Goal: Check status: Check status

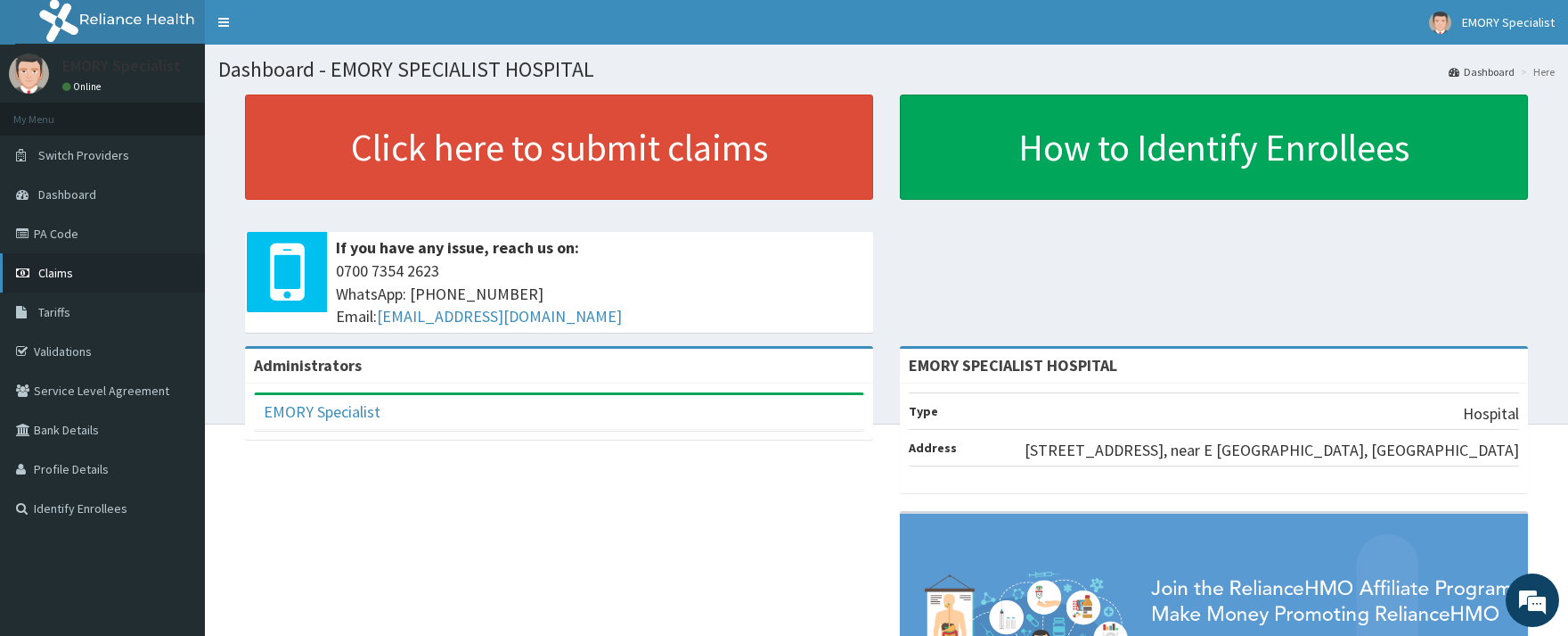
click at [71, 273] on span "Claims" at bounding box center [56, 272] width 35 height 16
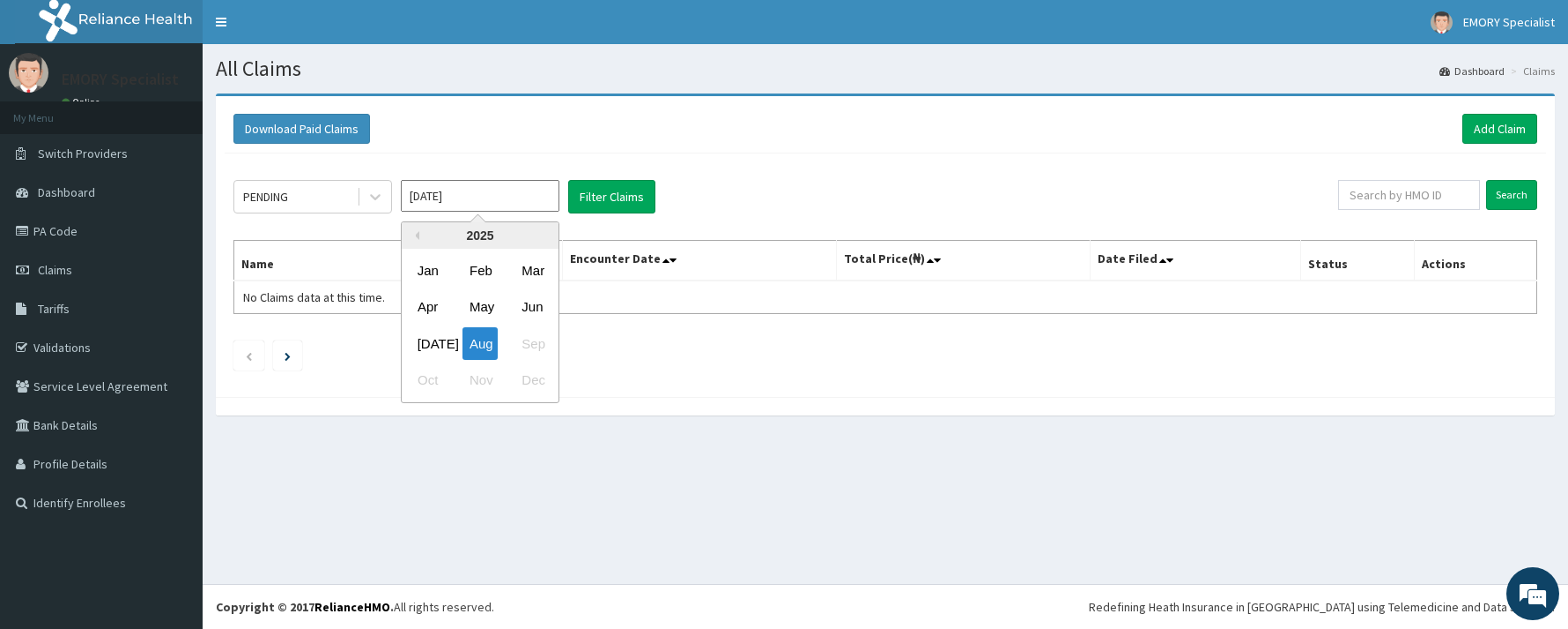
click at [479, 194] on input "Aug 2025" at bounding box center [480, 195] width 159 height 32
click at [414, 334] on div "Jul" at bounding box center [429, 343] width 35 height 33
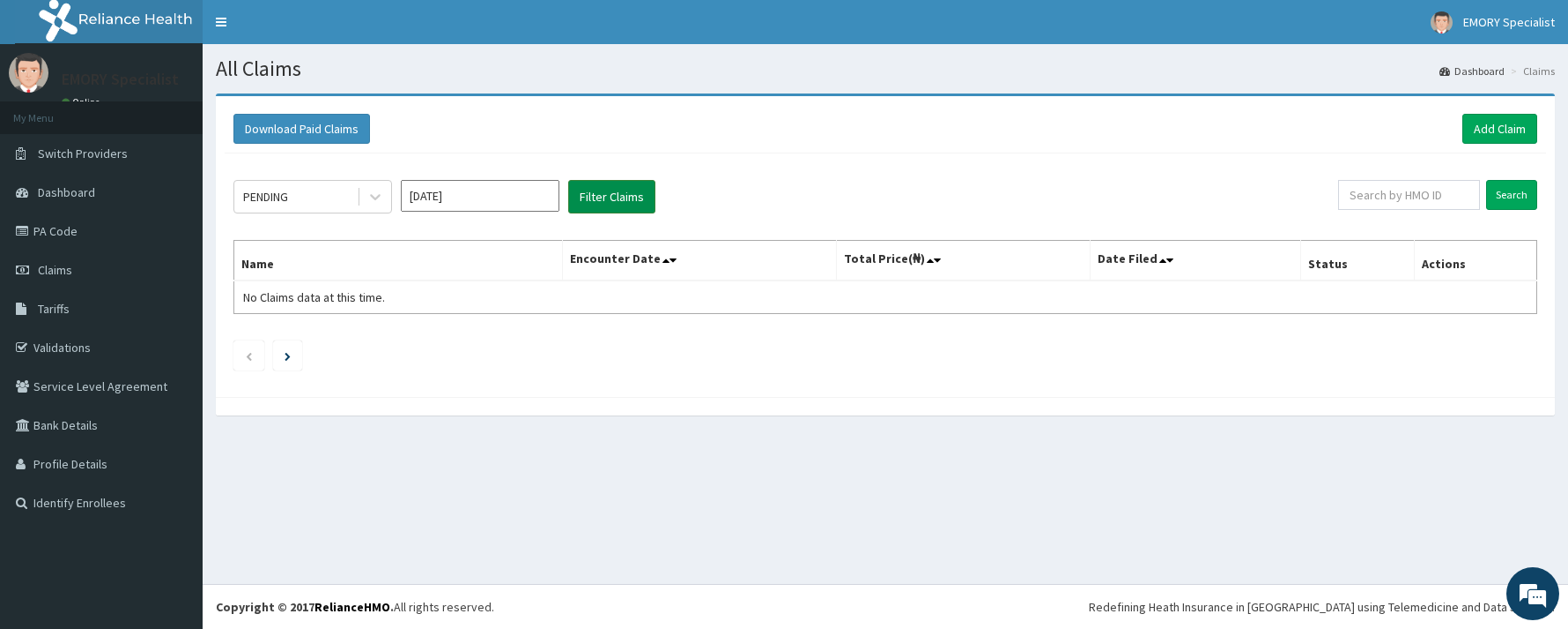
click at [610, 195] on button "Filter Claims" at bounding box center [611, 196] width 87 height 34
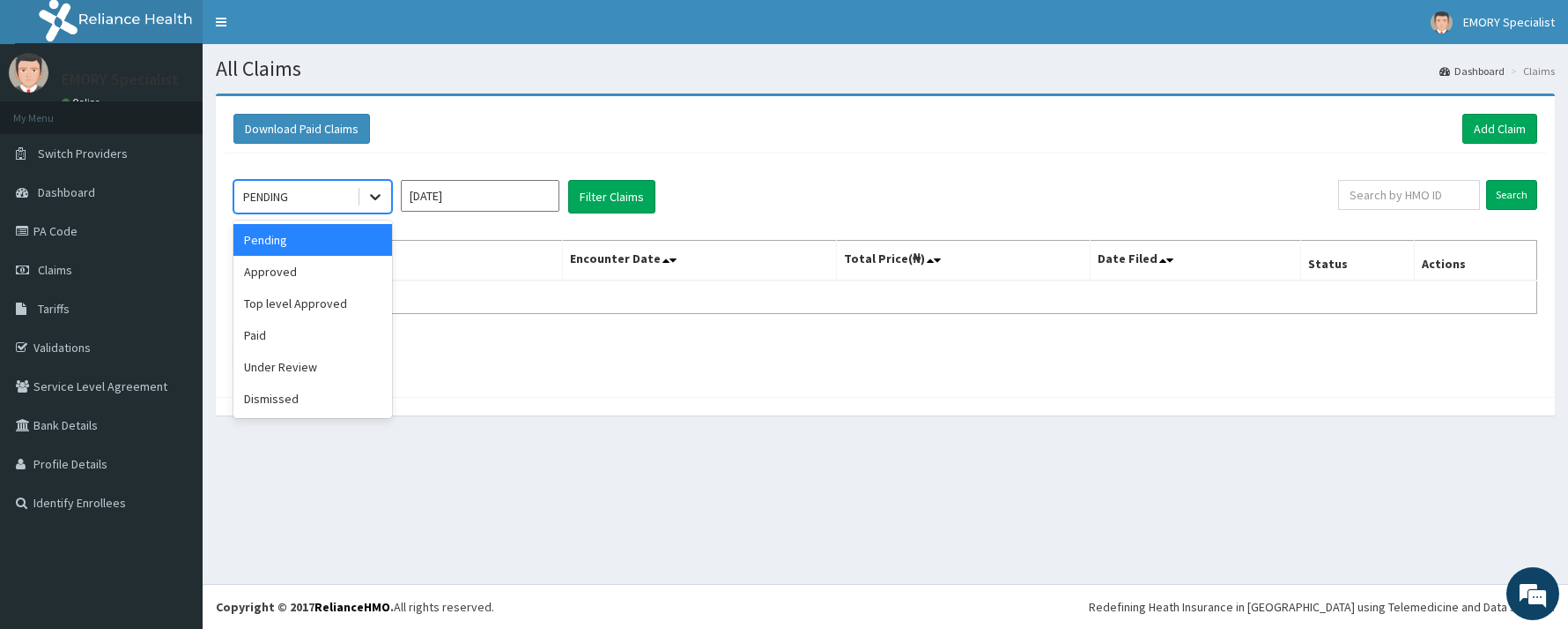
click at [374, 194] on icon at bounding box center [374, 196] width 18 height 18
click at [304, 273] on div "Approved" at bounding box center [313, 272] width 159 height 32
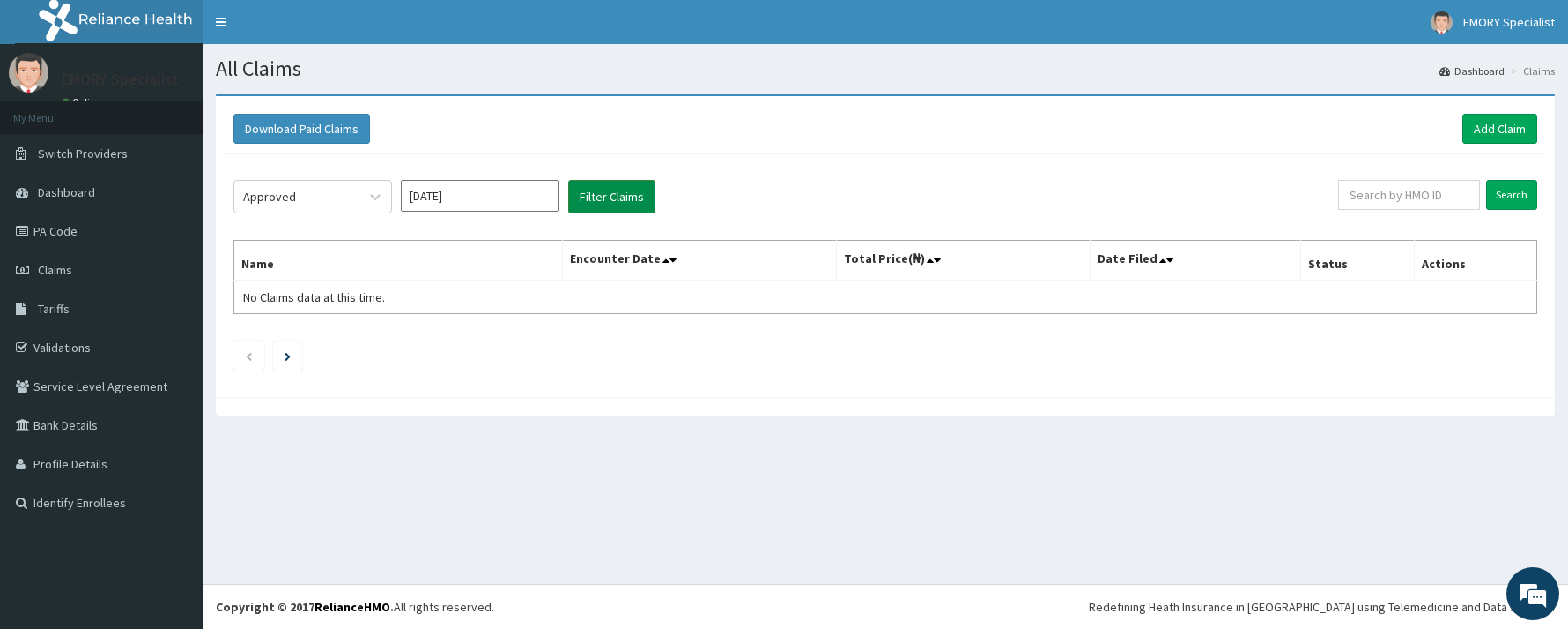
click at [604, 198] on button "Filter Claims" at bounding box center [611, 196] width 87 height 34
click at [371, 198] on icon at bounding box center [374, 196] width 18 height 18
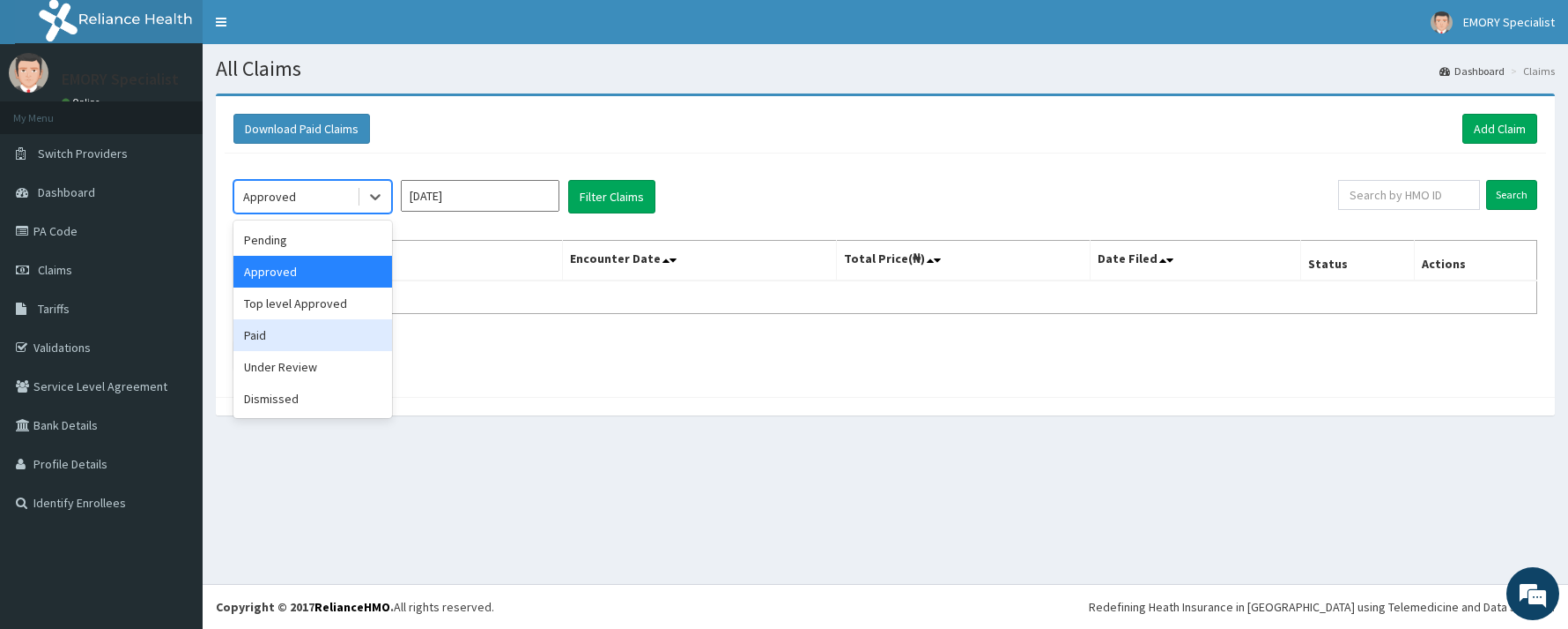
drag, startPoint x: 314, startPoint y: 336, endPoint x: 320, endPoint y: 329, distance: 9.2
click at [312, 336] on div "Paid" at bounding box center [313, 335] width 159 height 32
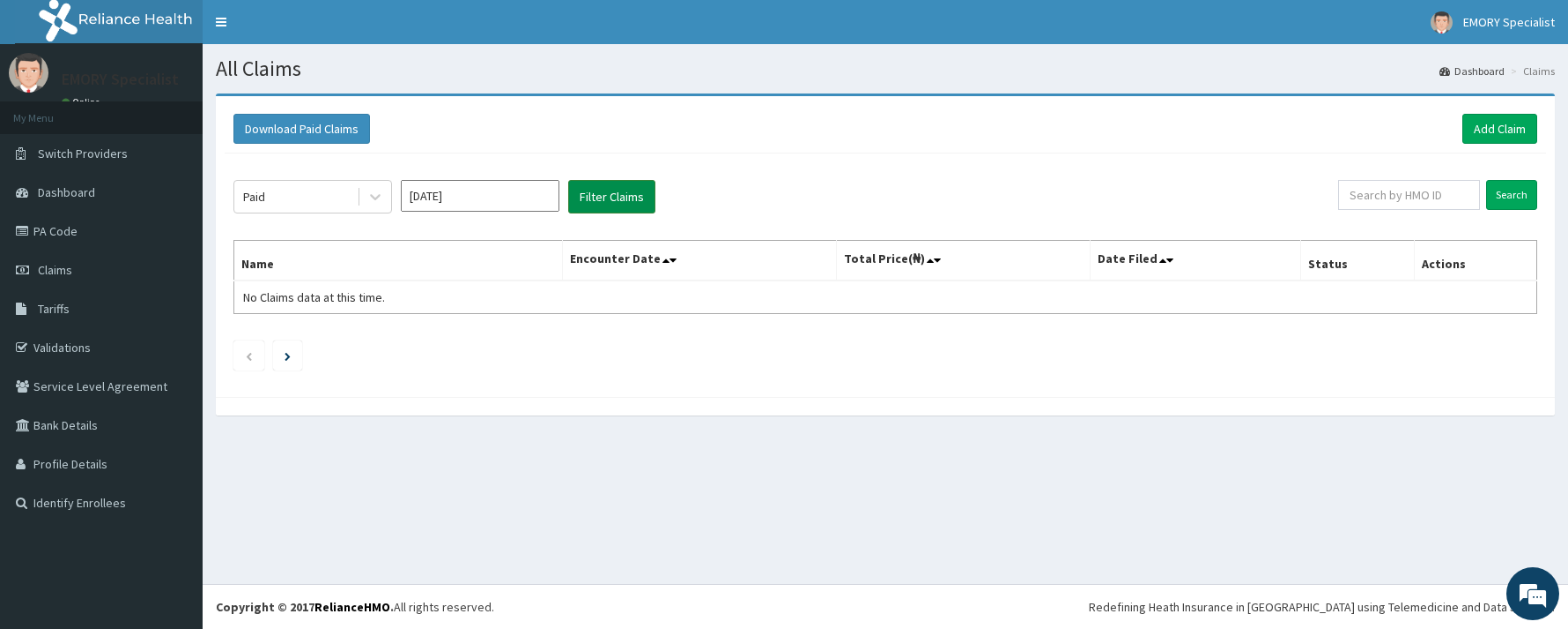
click at [583, 192] on button "Filter Claims" at bounding box center [611, 196] width 87 height 34
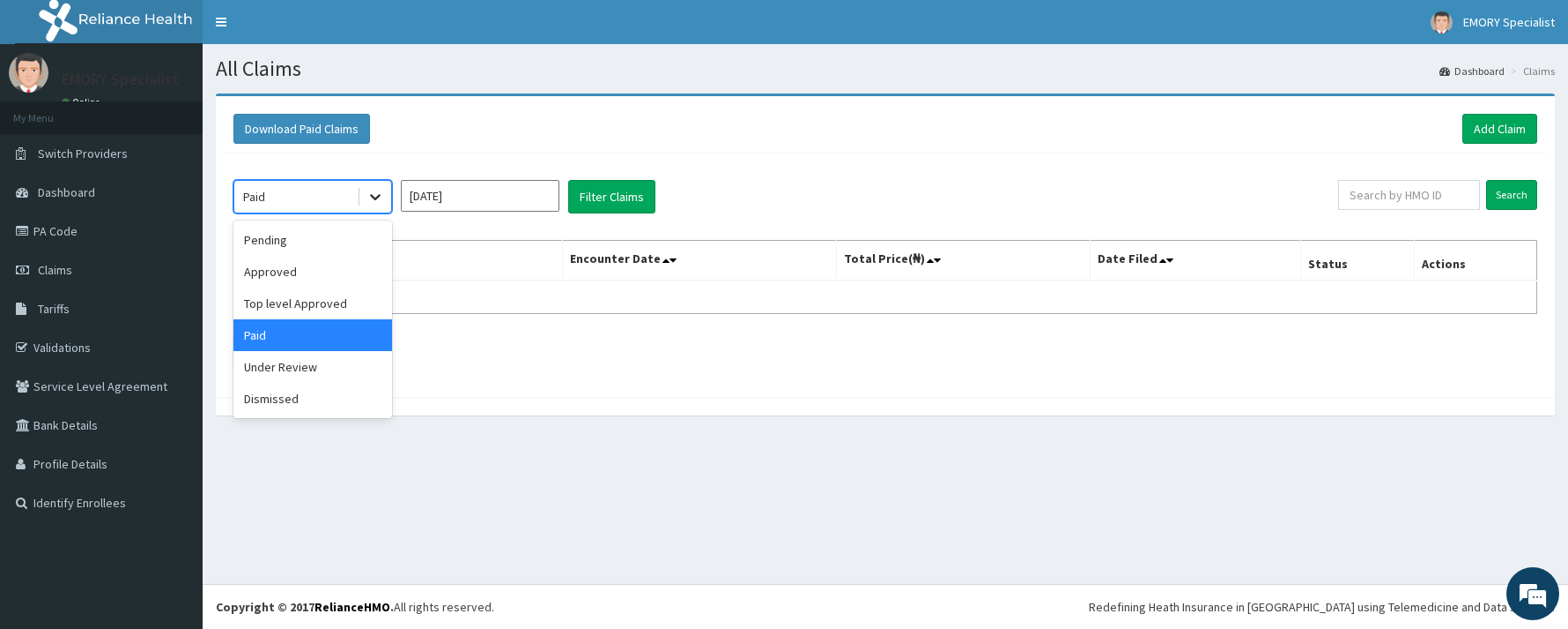
click at [363, 195] on div at bounding box center [375, 196] width 32 height 32
drag, startPoint x: 301, startPoint y: 265, endPoint x: 353, endPoint y: 249, distance: 54.4
click at [304, 264] on div "Approved" at bounding box center [313, 272] width 159 height 32
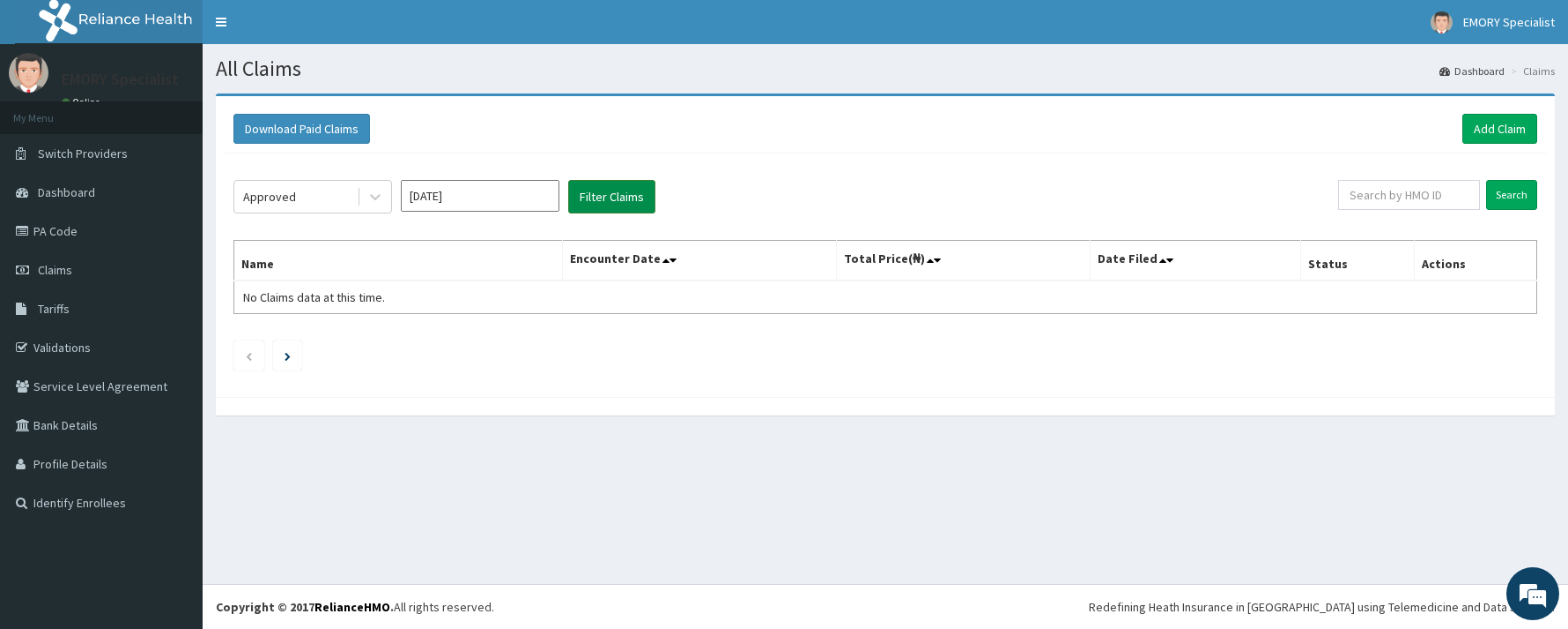
click at [635, 189] on button "Filter Claims" at bounding box center [611, 196] width 87 height 34
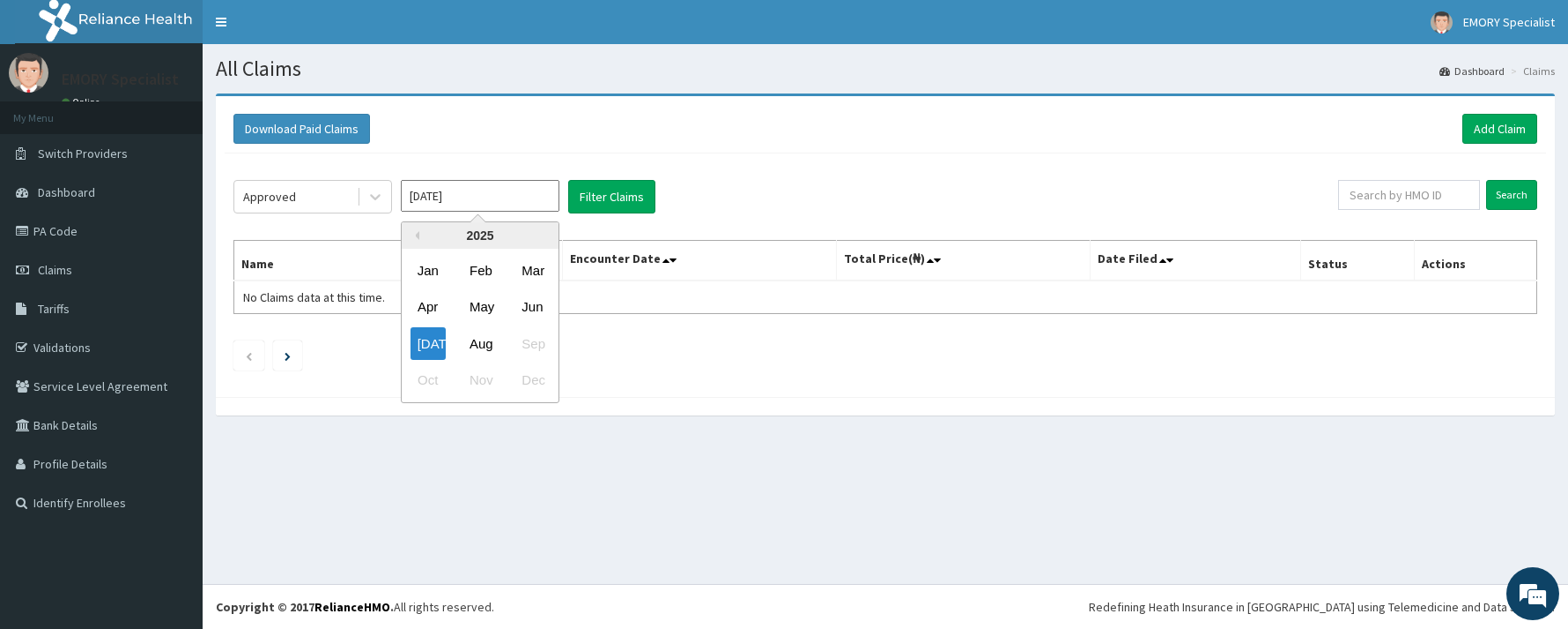
click at [461, 202] on input "[DATE]" at bounding box center [480, 195] width 159 height 32
click at [491, 353] on div "Aug" at bounding box center [480, 343] width 35 height 33
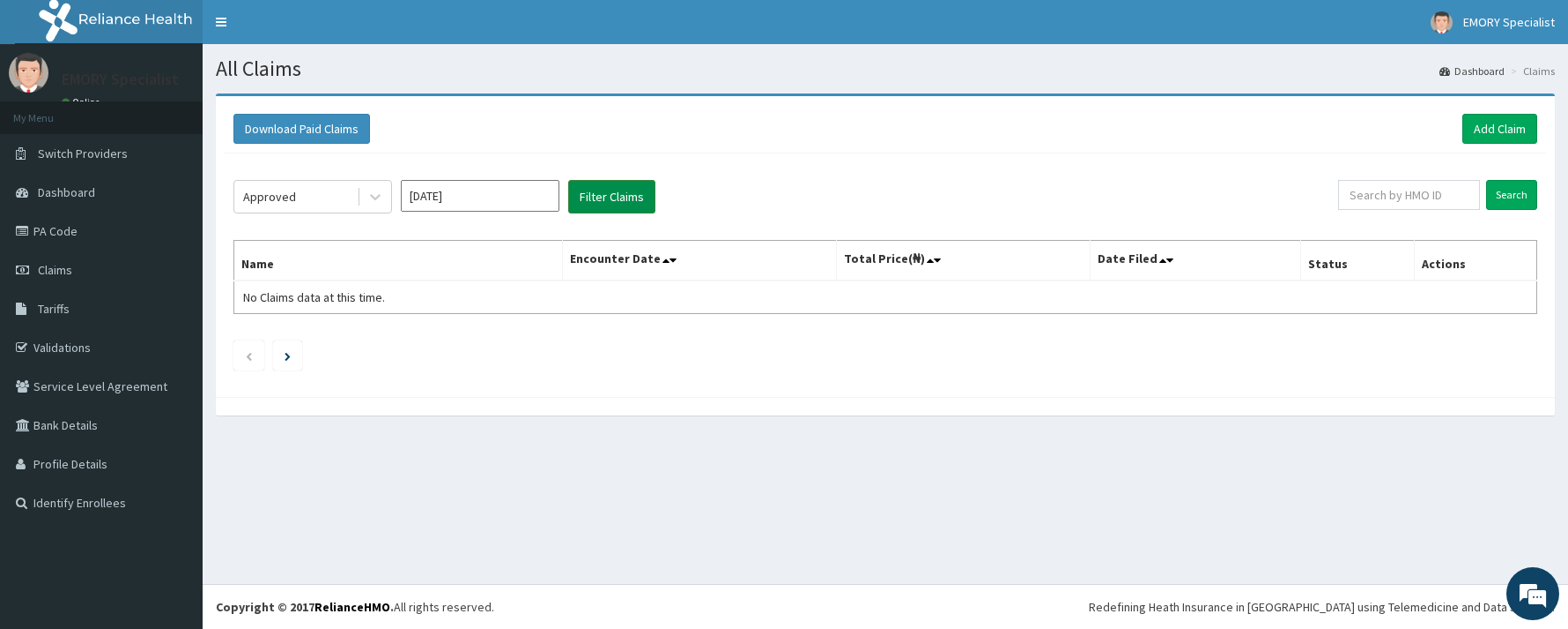
click at [617, 208] on button "Filter Claims" at bounding box center [611, 196] width 87 height 34
click at [610, 185] on button "Filter Claims" at bounding box center [611, 196] width 87 height 34
click at [607, 193] on button "Filter Claims" at bounding box center [611, 196] width 87 height 34
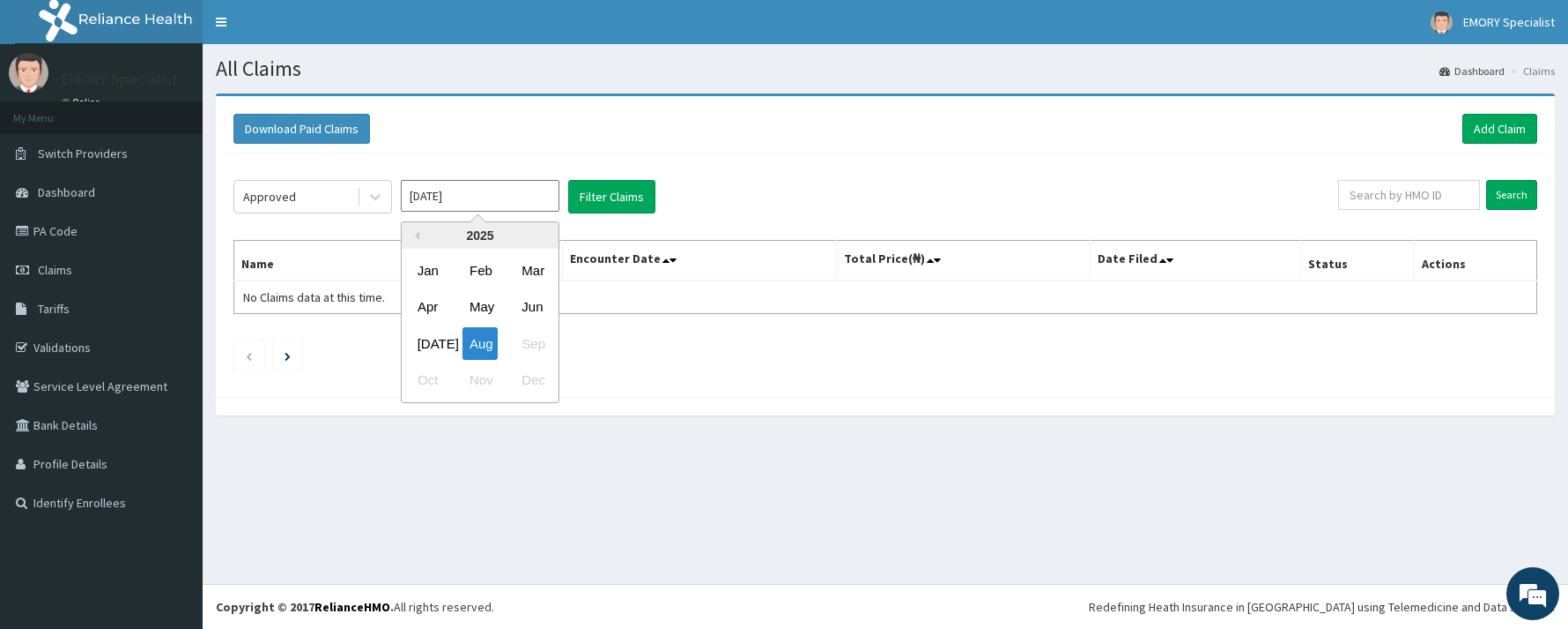
click at [543, 189] on input "[DATE]" at bounding box center [480, 195] width 159 height 32
drag, startPoint x: 417, startPoint y: 347, endPoint x: 437, endPoint y: 333, distance: 24.4
click at [419, 346] on div "[DATE]" at bounding box center [429, 343] width 35 height 33
type input "[DATE]"
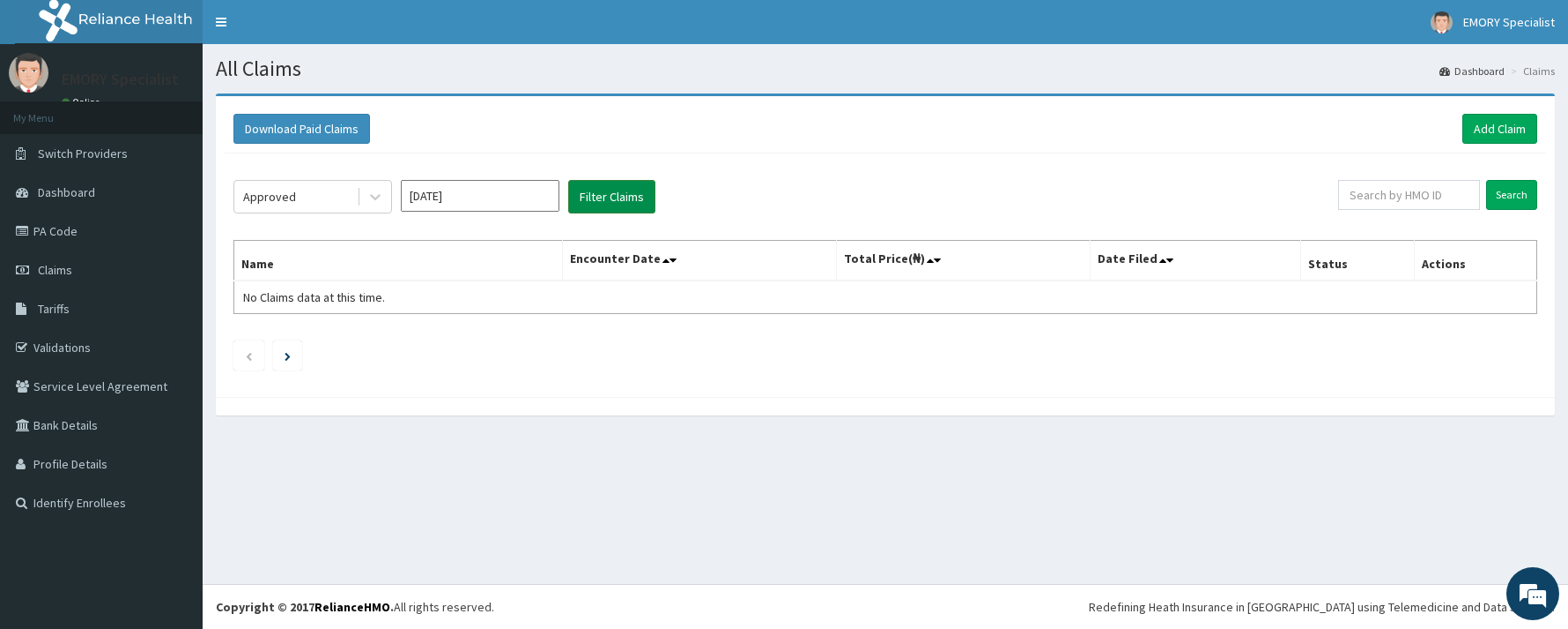
click at [621, 198] on button "Filter Claims" at bounding box center [611, 196] width 87 height 34
click at [606, 194] on button "Filter Claims" at bounding box center [611, 196] width 87 height 34
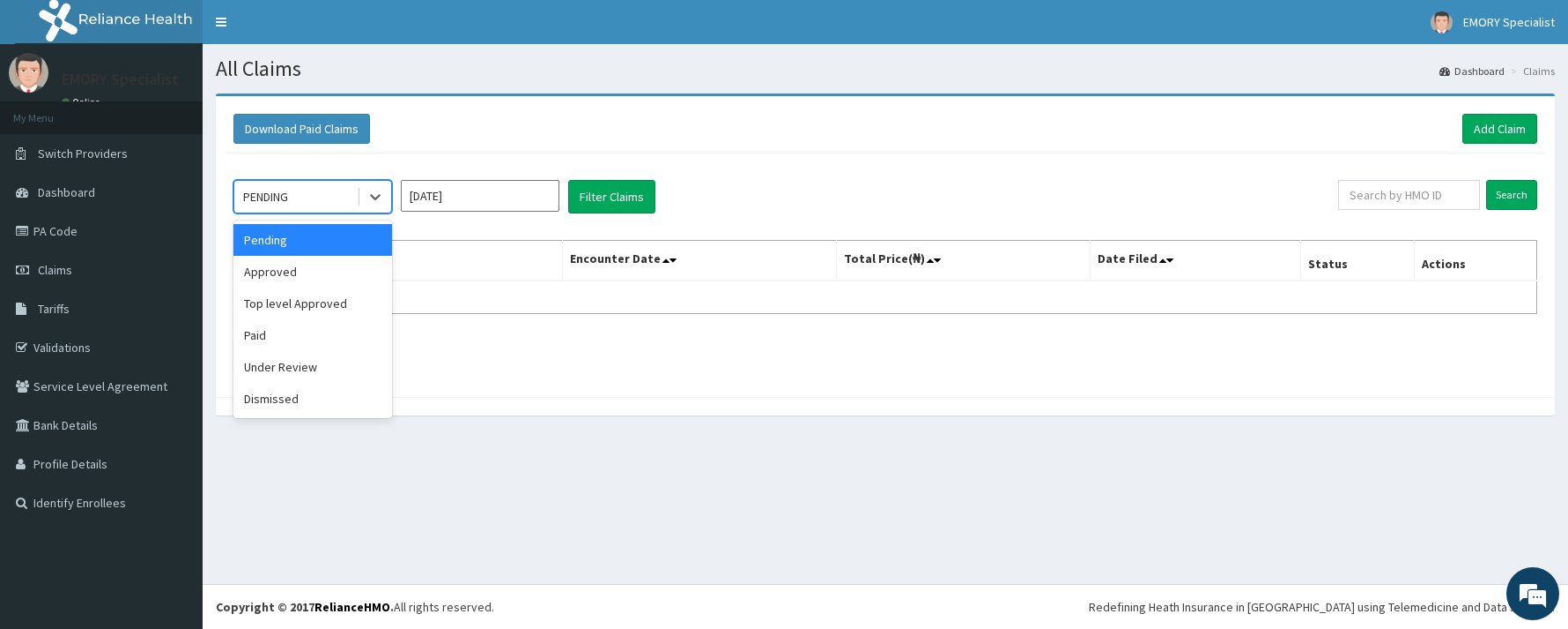
click at [353, 194] on div "PENDING" at bounding box center [295, 196] width 122 height 28
click at [441, 191] on input "[DATE]" at bounding box center [480, 195] width 159 height 32
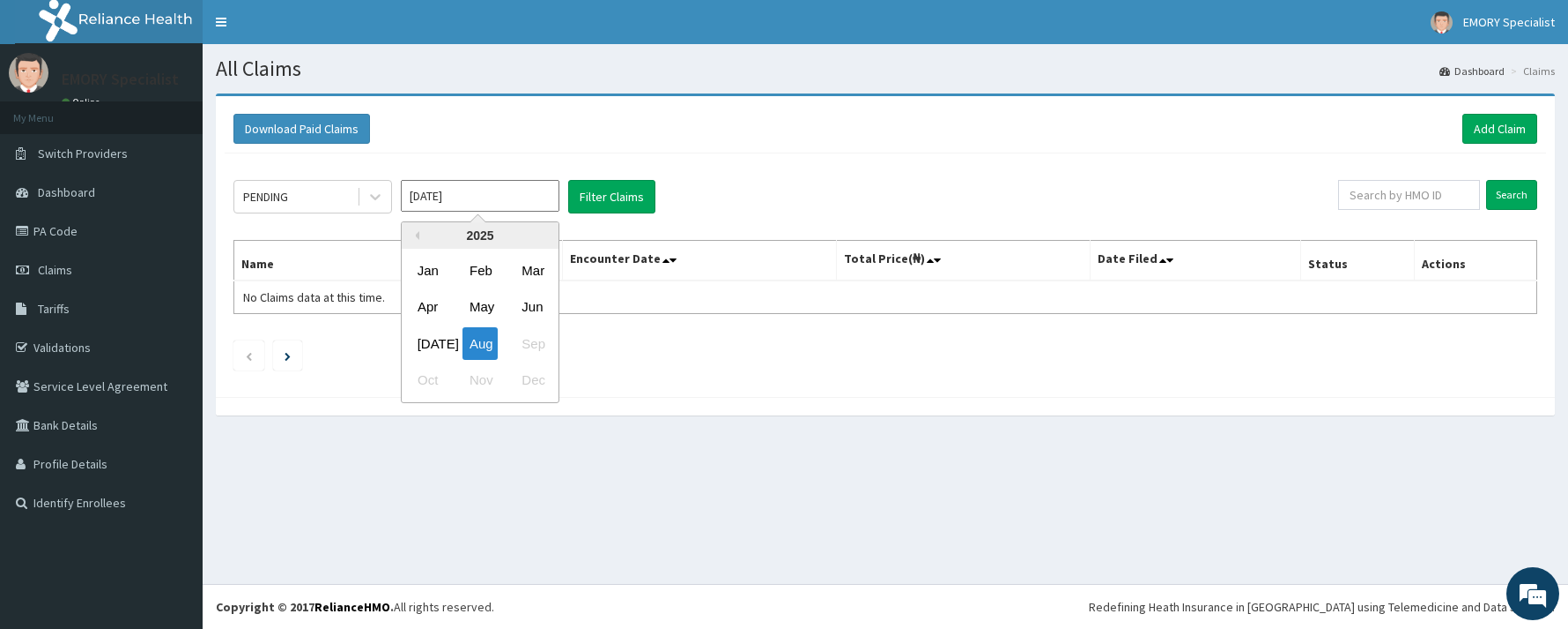
drag, startPoint x: 417, startPoint y: 339, endPoint x: 417, endPoint y: 321, distance: 18.0
click at [417, 336] on div "[DATE]" at bounding box center [429, 343] width 35 height 33
type input "[DATE]"
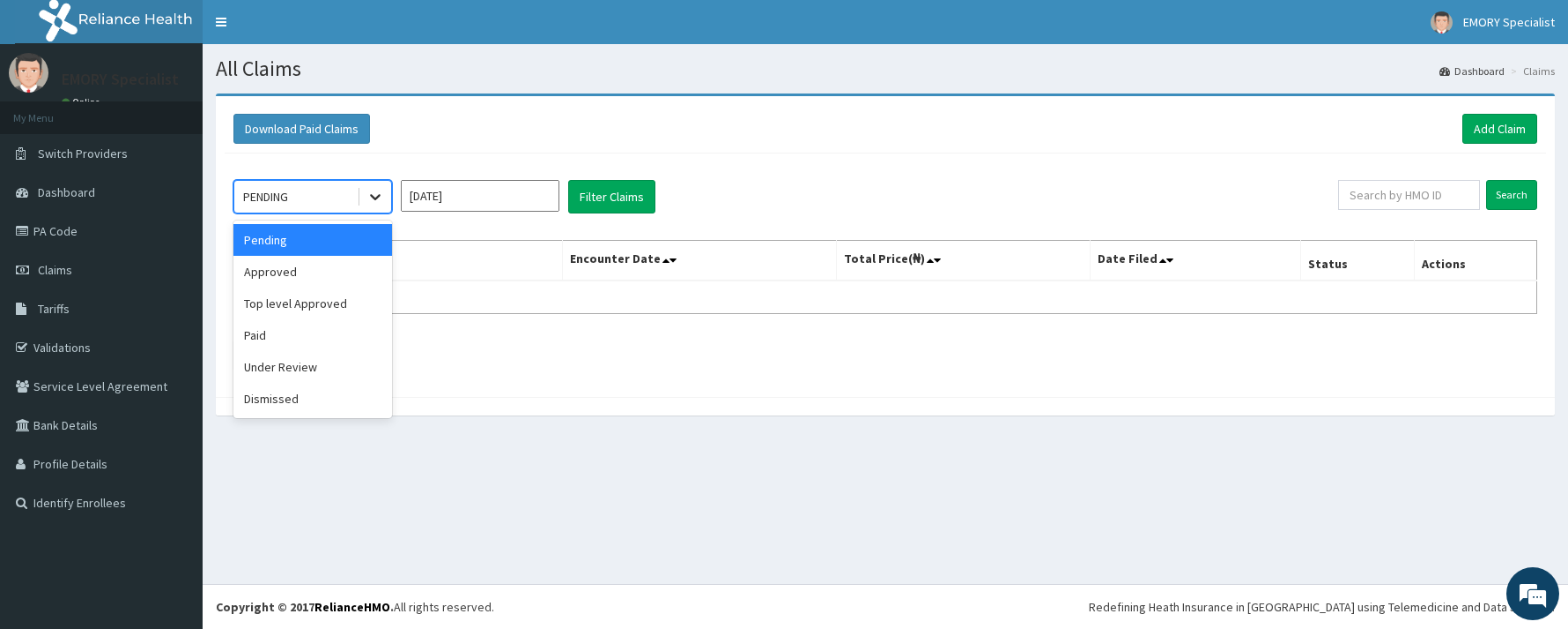
click at [367, 187] on div at bounding box center [375, 196] width 32 height 32
click at [282, 356] on div "Under Review" at bounding box center [313, 366] width 159 height 32
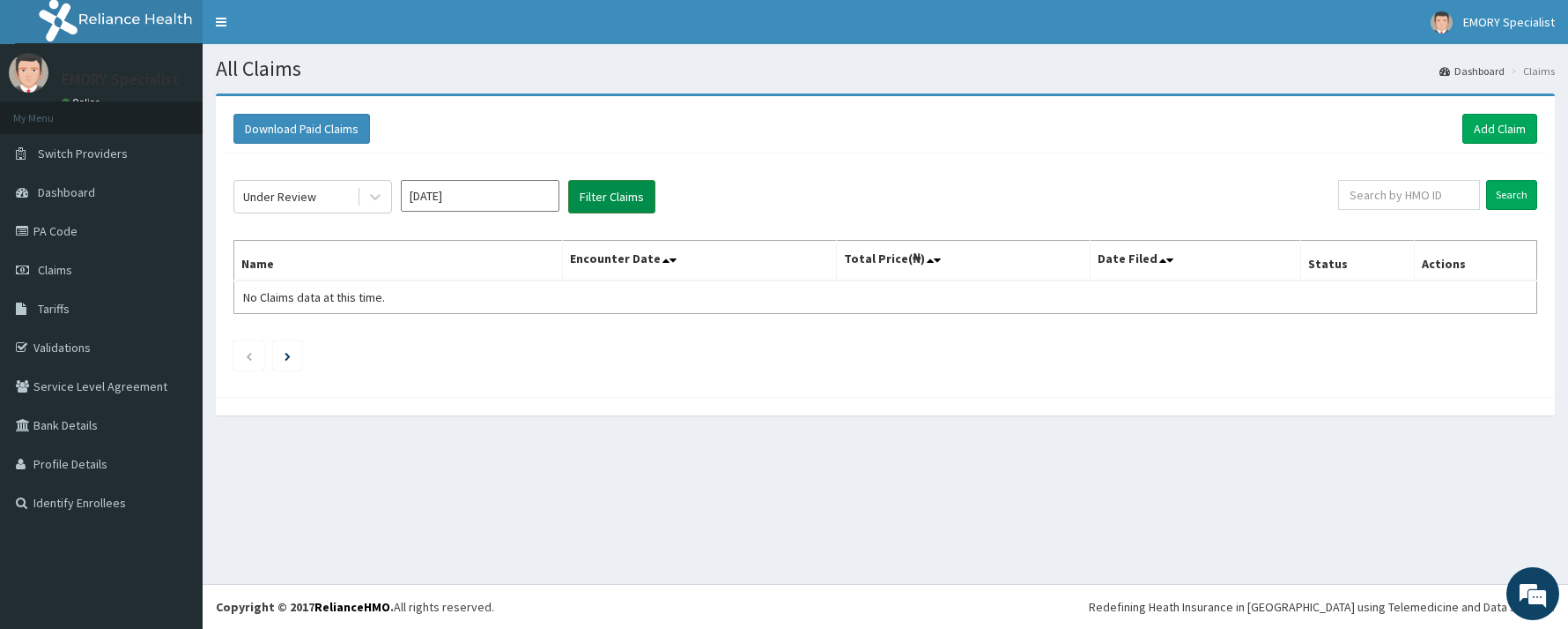
click at [612, 193] on button "Filter Claims" at bounding box center [611, 196] width 87 height 34
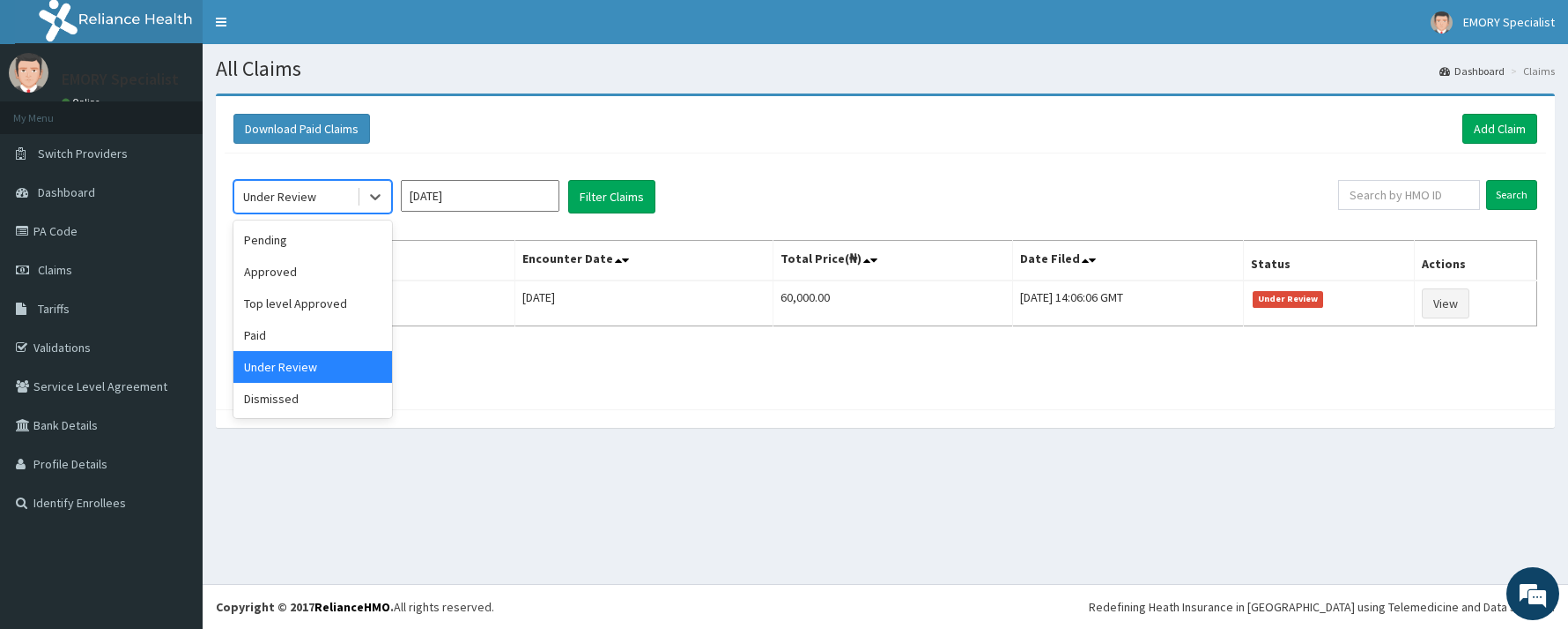
click at [342, 201] on div "Under Review" at bounding box center [295, 196] width 122 height 28
click at [287, 333] on div "Paid" at bounding box center [313, 335] width 159 height 32
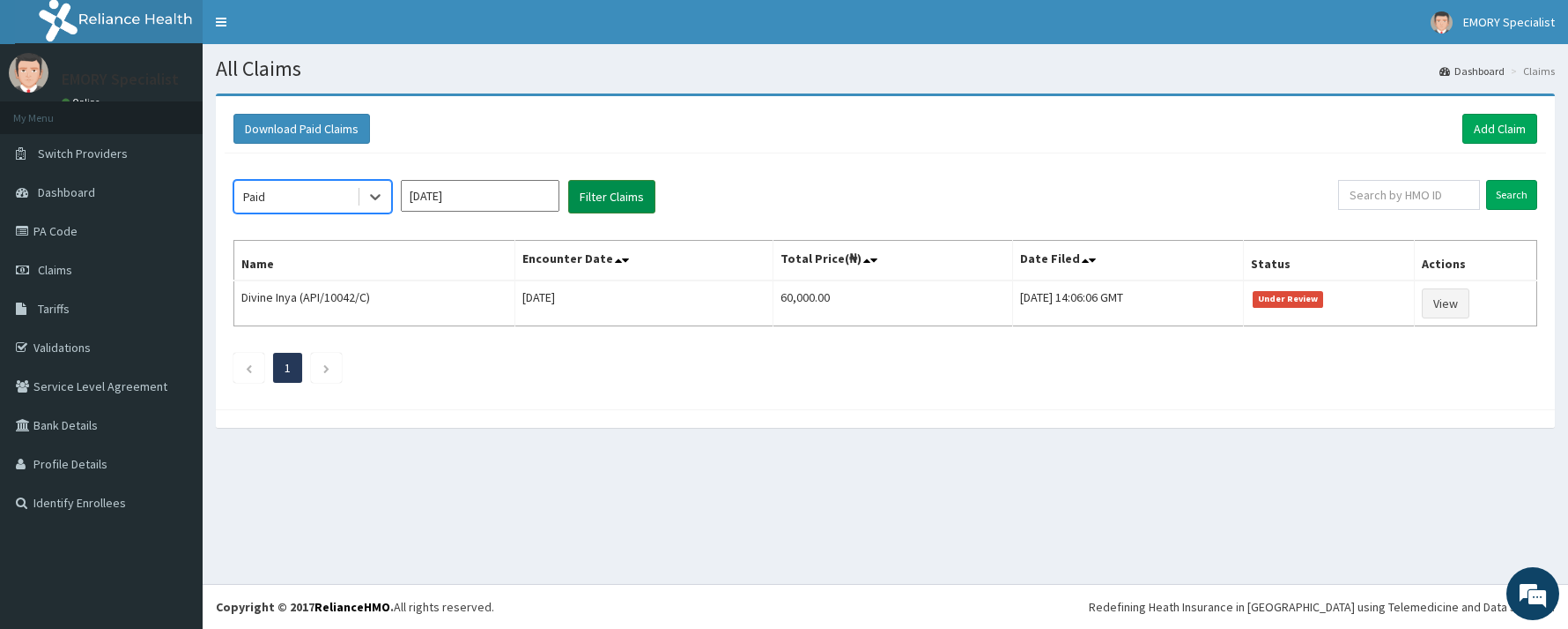
click at [602, 191] on button "Filter Claims" at bounding box center [611, 196] width 87 height 34
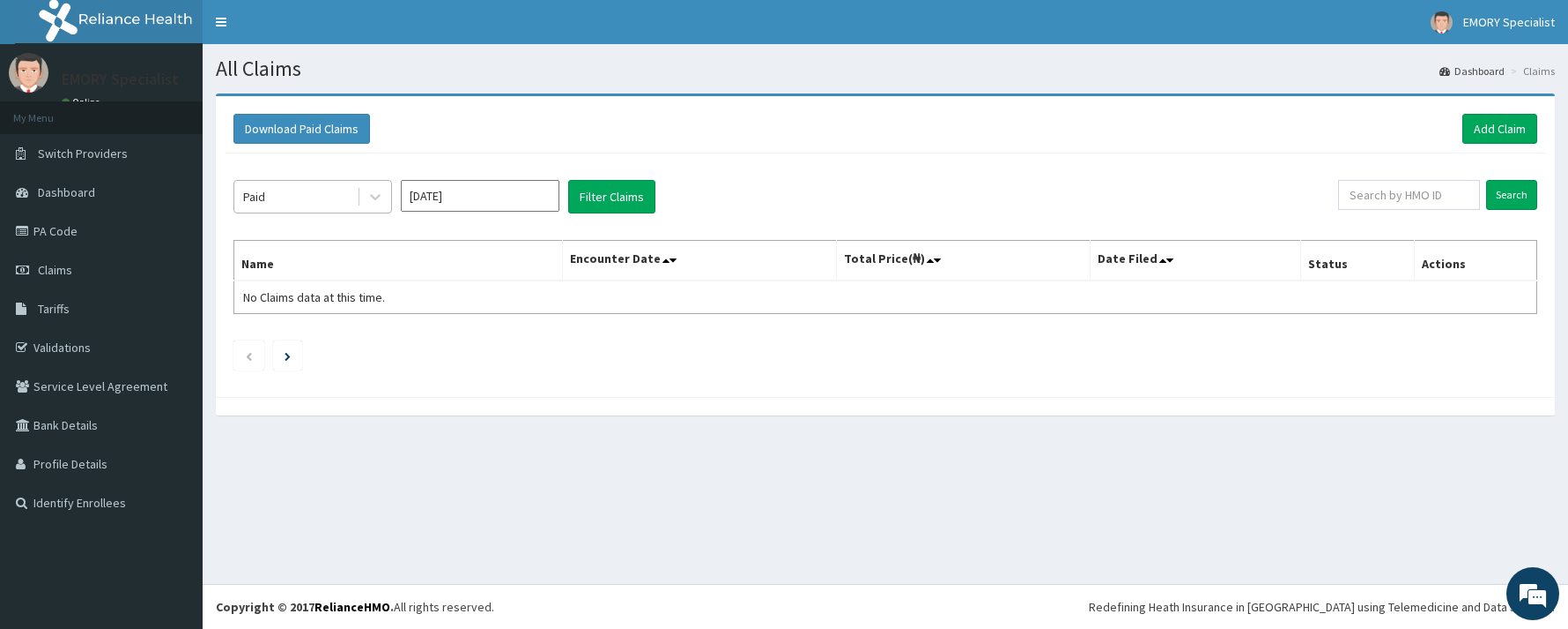
click at [346, 195] on div "Paid" at bounding box center [295, 196] width 122 height 28
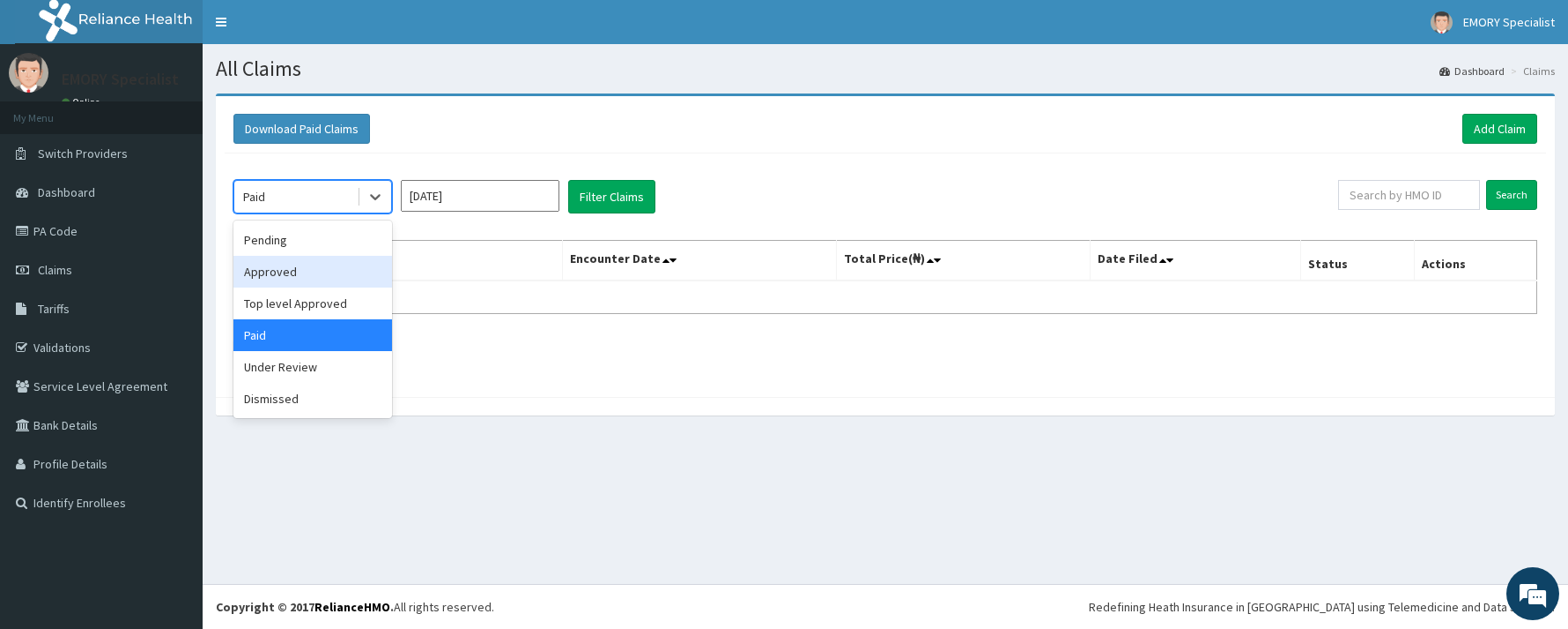
drag, startPoint x: 304, startPoint y: 279, endPoint x: 321, endPoint y: 270, distance: 19.2
click at [304, 277] on div "Approved" at bounding box center [313, 272] width 159 height 32
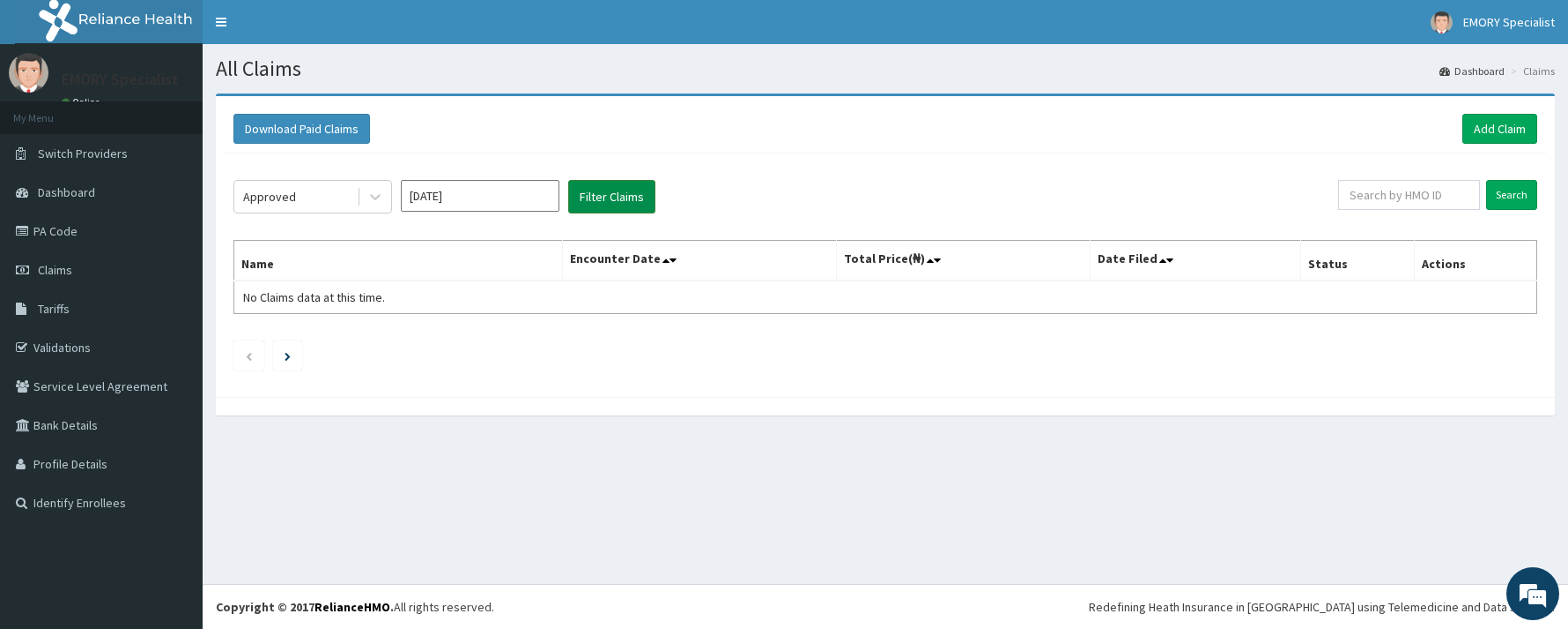
click at [586, 188] on button "Filter Claims" at bounding box center [611, 196] width 87 height 34
click at [590, 194] on button "Filter Claims" at bounding box center [611, 196] width 87 height 34
click at [85, 224] on link "PA Code" at bounding box center [101, 231] width 203 height 39
